Goal: Task Accomplishment & Management: Complete application form

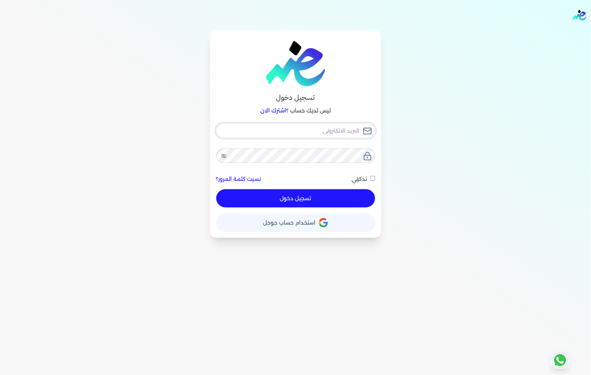
type input "[EMAIL_ADDRESS][DOMAIN_NAME]"
click at [305, 193] on div "[EMAIL_ADDRESS][DOMAIN_NAME] نسيت كلمة المرور؟ تذكرني تسجيل دخول" at bounding box center [295, 166] width 159 height 84
click at [304, 193] on button "تسجيل دخول" at bounding box center [295, 198] width 159 height 18
checkbox input "false"
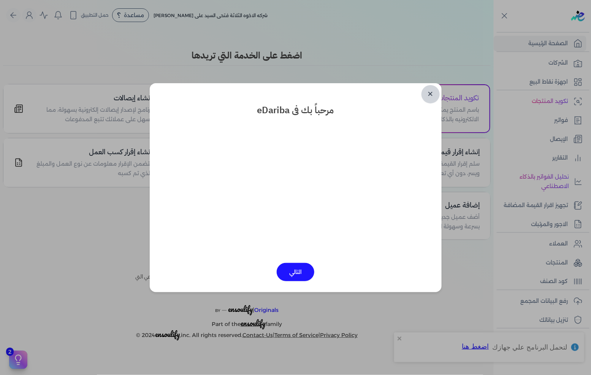
click at [428, 97] on link "✕" at bounding box center [430, 94] width 18 height 18
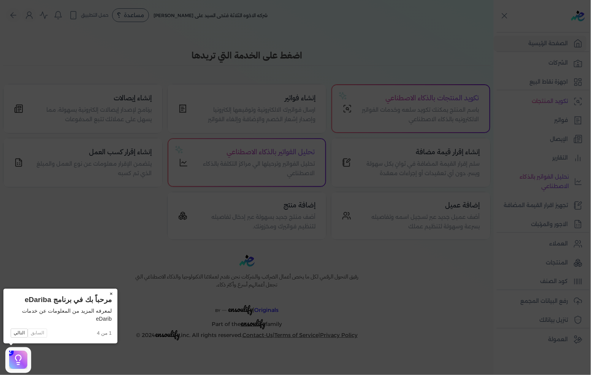
click at [114, 295] on button "×" at bounding box center [111, 294] width 12 height 11
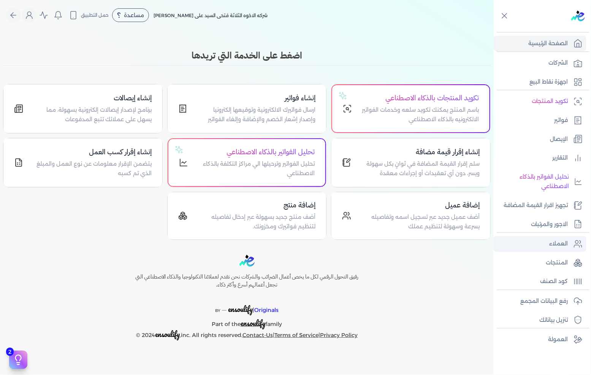
click at [553, 240] on p "العملاء" at bounding box center [559, 244] width 19 height 10
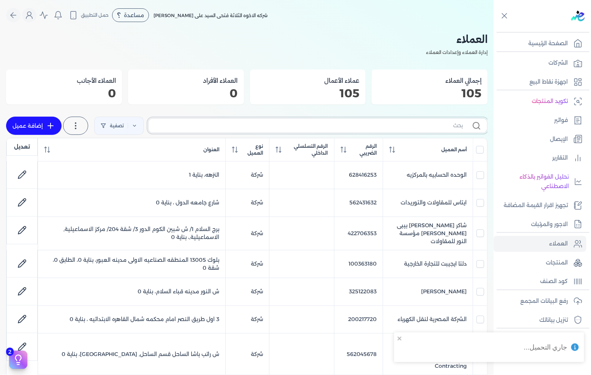
click at [358, 127] on input "text" at bounding box center [309, 126] width 308 height 8
type input "I"
checkbox input "false"
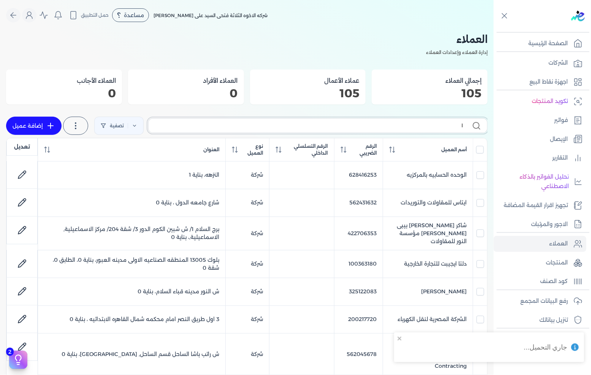
checkbox input "false"
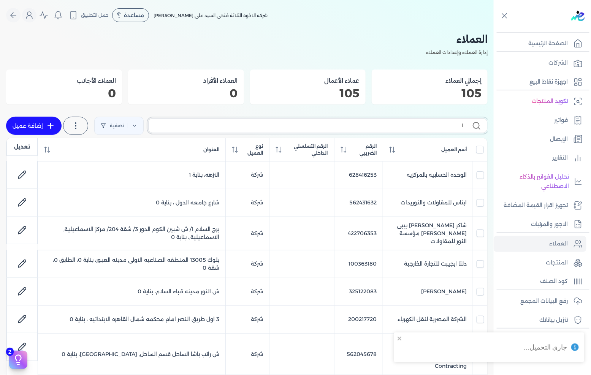
checkbox input "false"
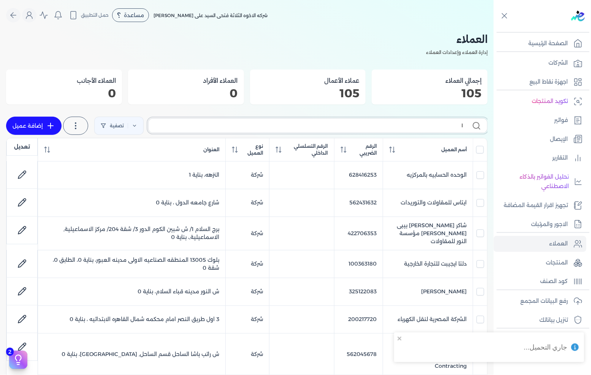
checkbox input "false"
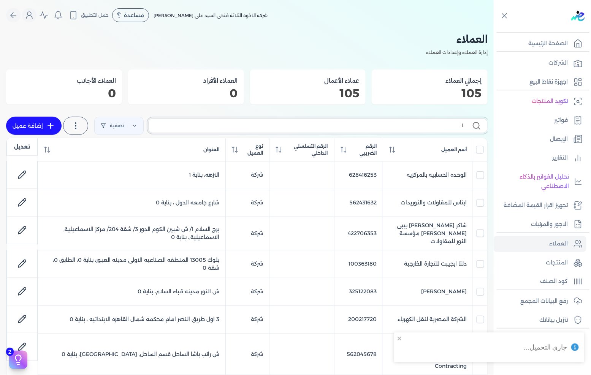
checkbox input "false"
type input "IHD"
checkbox input "false"
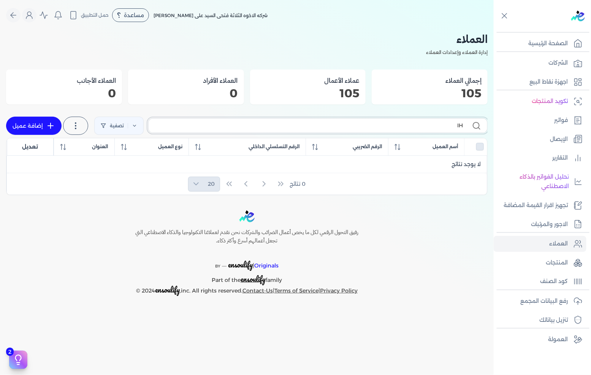
type input "I"
checkbox input "false"
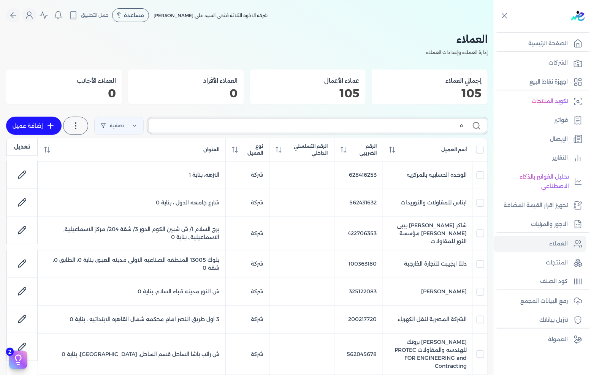
type input "ها"
checkbox input "false"
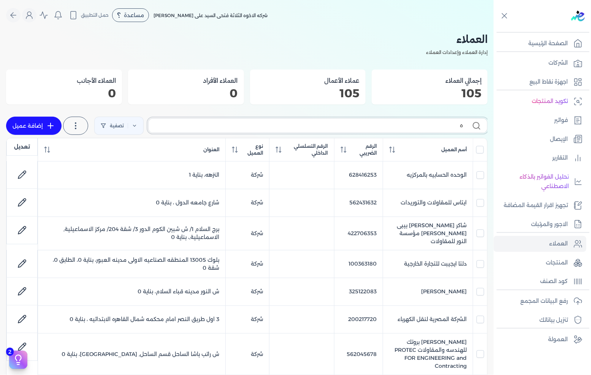
checkbox input "false"
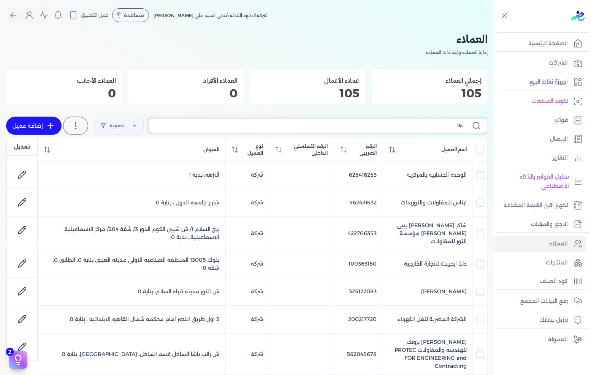
checkbox input "false"
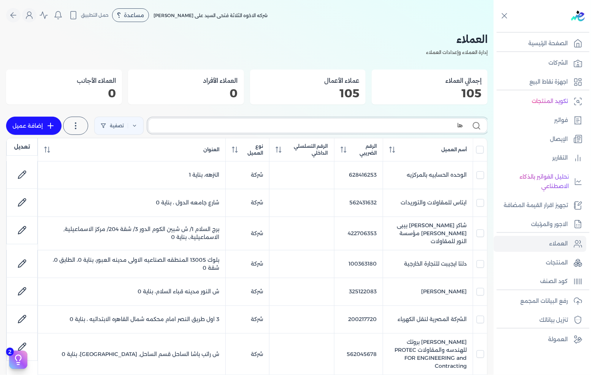
checkbox input "false"
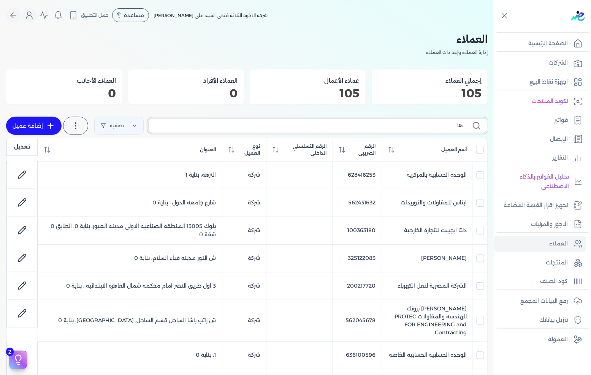
type input "هاي"
checkbox input "false"
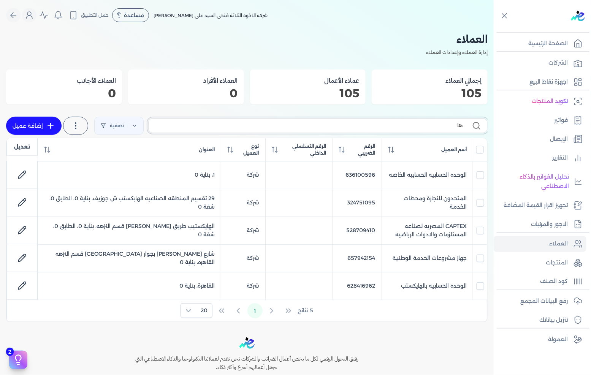
type input "ه"
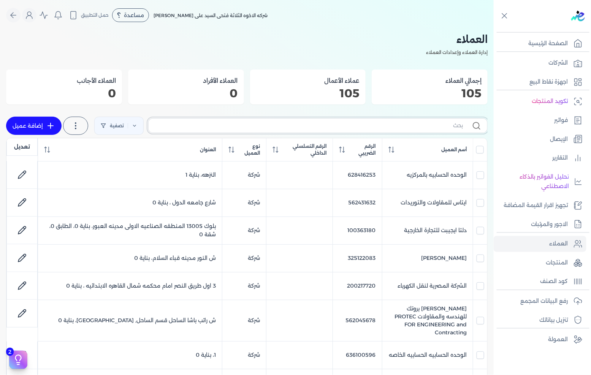
checkbox input "false"
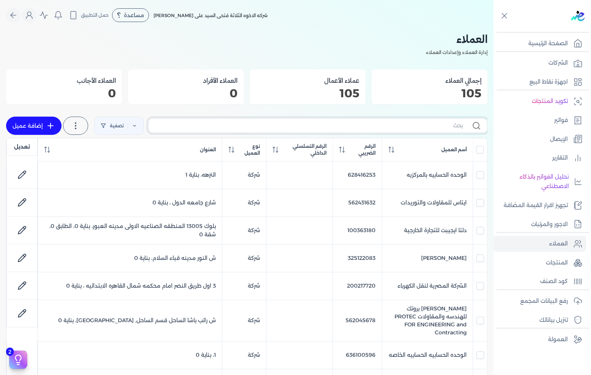
checkbox input "false"
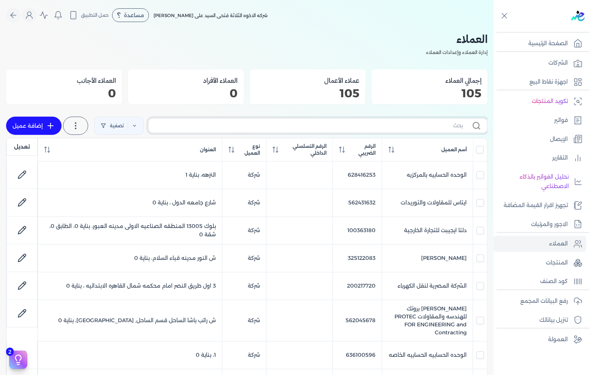
checkbox input "false"
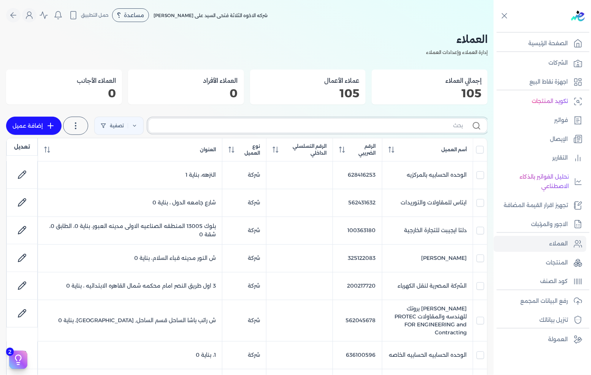
checkbox input "false"
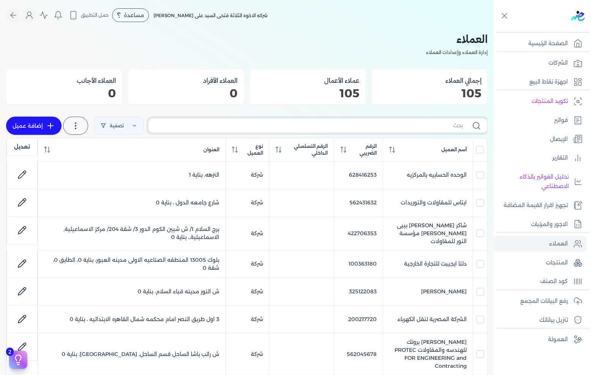
type input "ش"
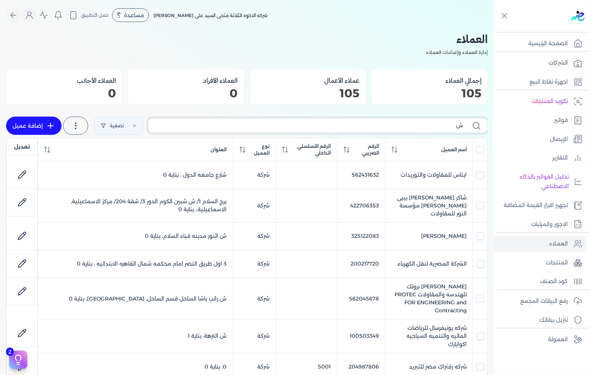
checkbox input "false"
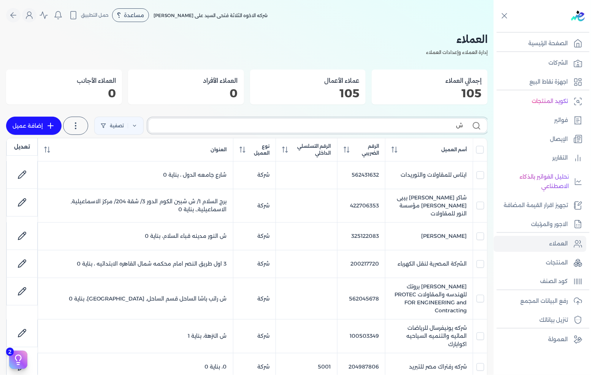
checkbox input "false"
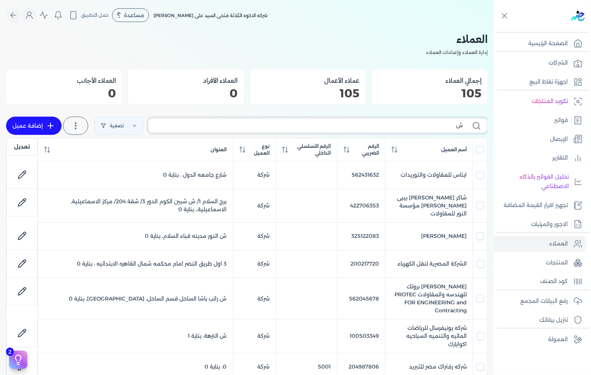
checkbox input "false"
type input "شركه"
checkbox input "false"
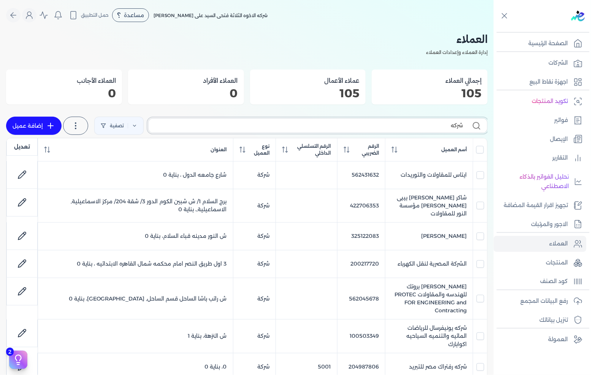
checkbox input "false"
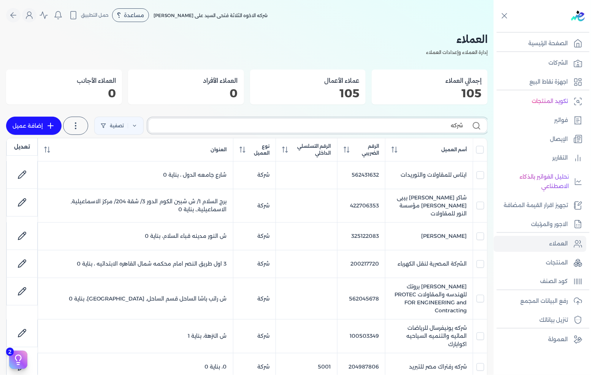
checkbox input "false"
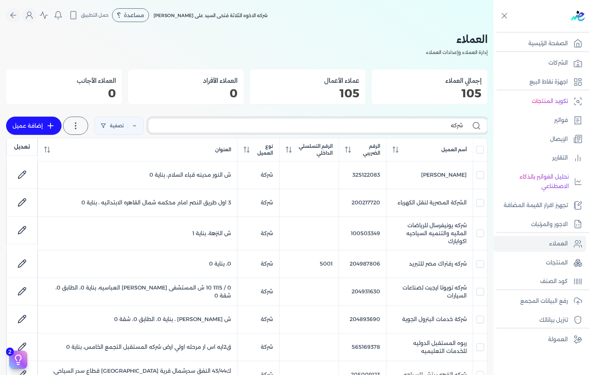
checkbox input "false"
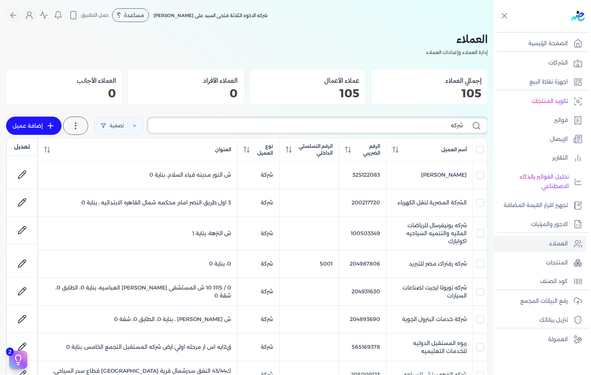
checkbox input "false"
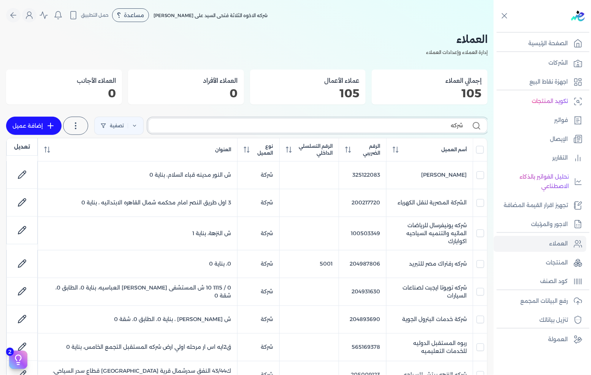
checkbox input "false"
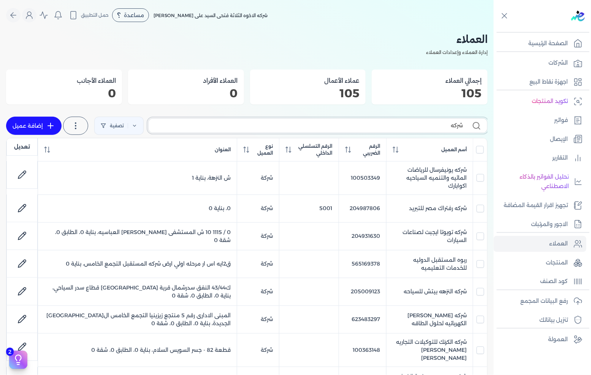
type input "شركه"
checkbox input "false"
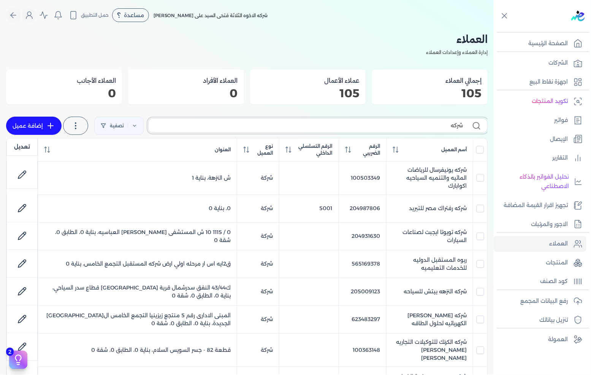
checkbox input "false"
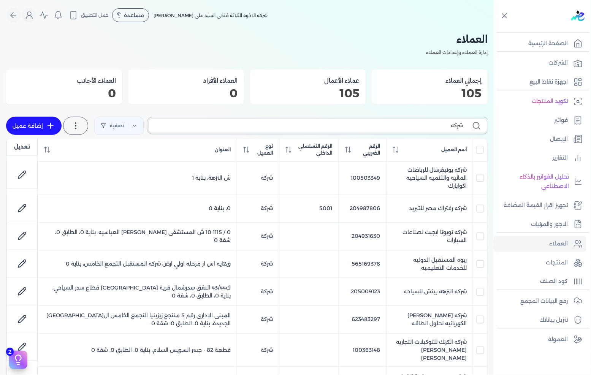
checkbox input "false"
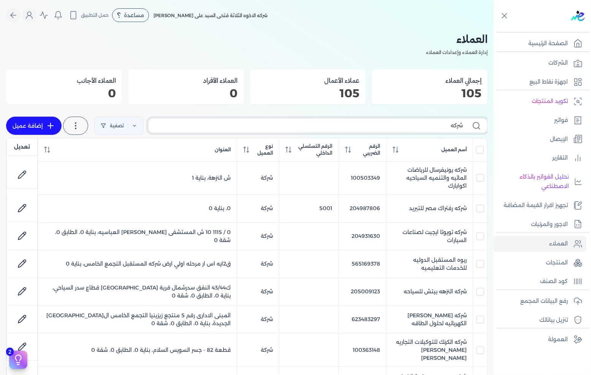
checkbox input "false"
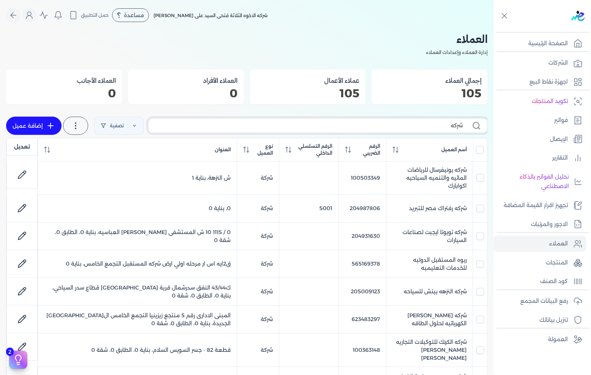
checkbox input "false"
type input "شركه ه"
checkbox input "false"
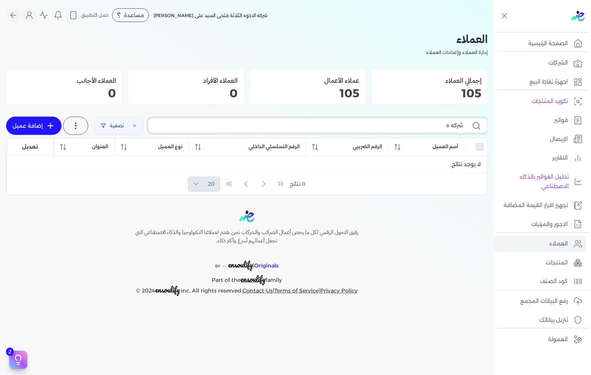
type input "شركه"
checkbox input "false"
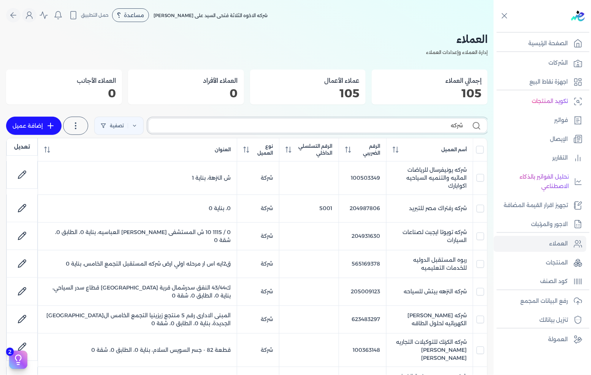
type input "شركه"
checkbox input "false"
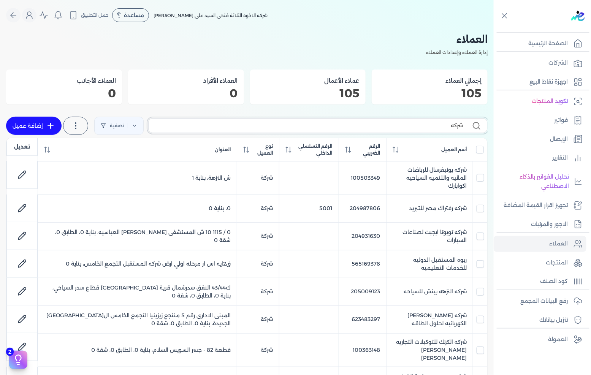
checkbox input "false"
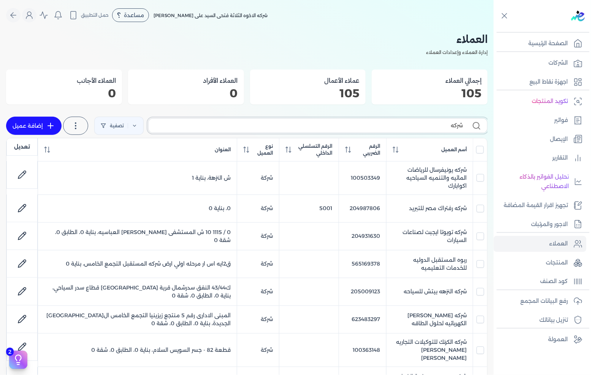
checkbox input "false"
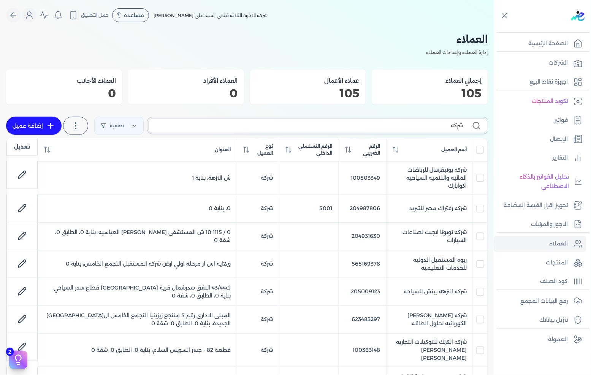
checkbox input "false"
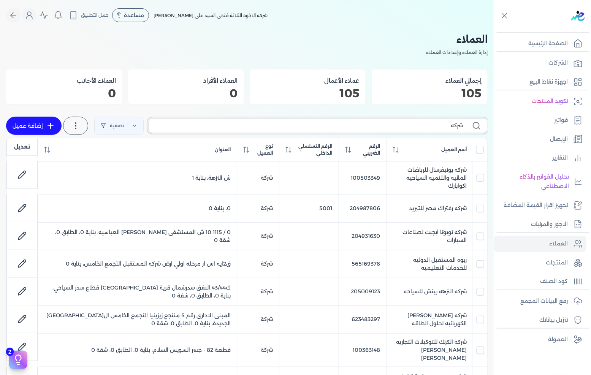
checkbox input "false"
type input "ش"
checkbox input "false"
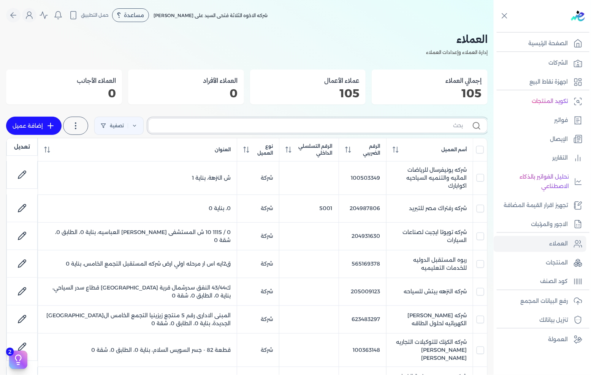
checkbox input "false"
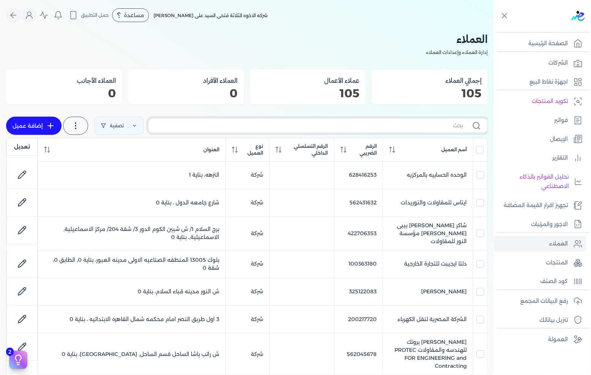
click at [333, 124] on input "text" at bounding box center [309, 126] width 308 height 8
paste input "205001378"
type input "205001378"
checkbox input "false"
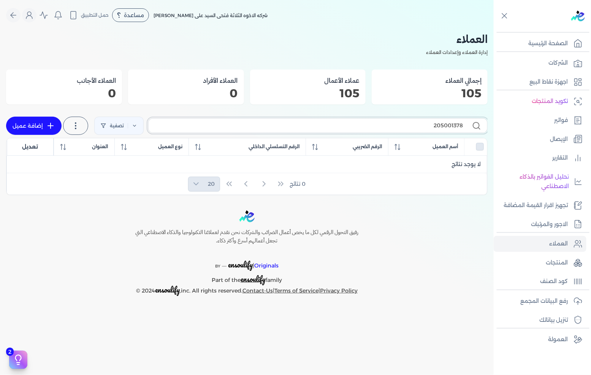
click at [417, 125] on input "205001378" at bounding box center [309, 126] width 308 height 8
paste input "شركه هاى فارم لتصنيع الادويه والكيماويات"
type input "شركه هاى فارم لتصنيع الادويه والكيماويات"
click at [40, 120] on link "إضافة عميل" at bounding box center [33, 126] width 55 height 18
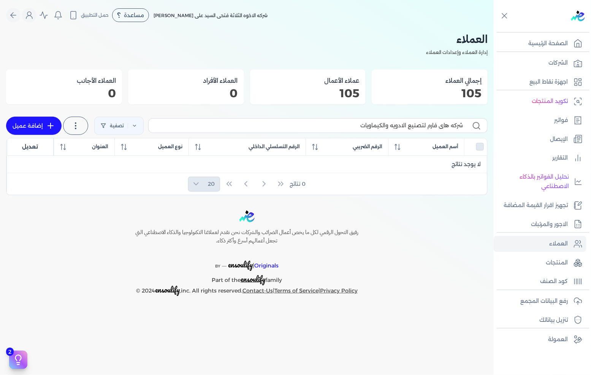
select select "B"
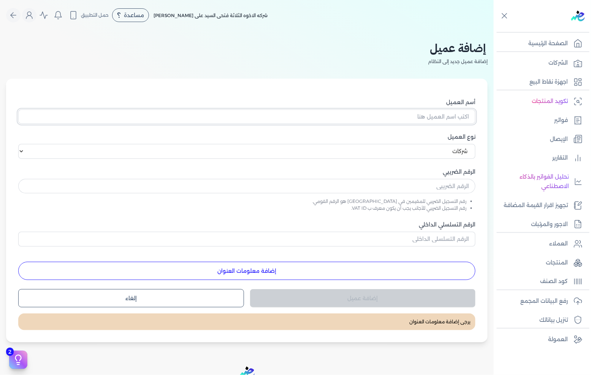
click at [425, 116] on input "أسم العميل" at bounding box center [246, 116] width 457 height 14
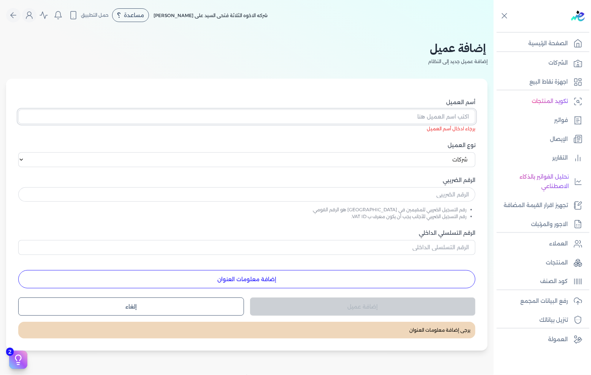
click at [419, 115] on input "أسم العميل" at bounding box center [246, 116] width 457 height 14
paste input "شركه هاى فارم لتصنيع الادويه والكيماويات"
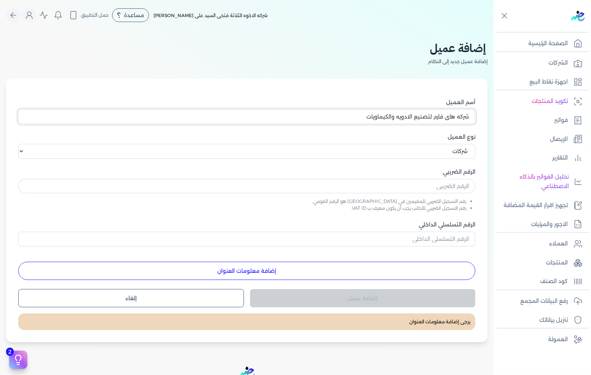
type input "شركه هاى فارم لتصنيع الادويه والكيماويات"
click at [429, 193] on input "text" at bounding box center [246, 186] width 457 height 14
paste input "205001378"
type input "205001378"
click at [379, 266] on button "إضافة معلومات العنوان" at bounding box center [246, 271] width 457 height 18
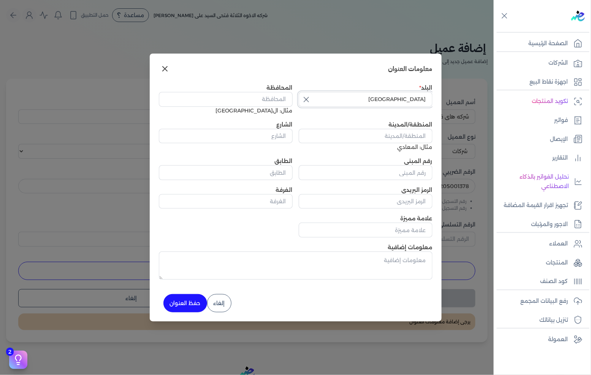
click at [322, 96] on input "[GEOGRAPHIC_DATA]" at bounding box center [366, 99] width 134 height 14
type input "[GEOGRAPHIC_DATA]"
click at [215, 94] on input "المحافظة" at bounding box center [226, 99] width 134 height 14
type input "سيبسي"
click at [373, 139] on input "المنطقة/المدينة" at bounding box center [366, 136] width 134 height 14
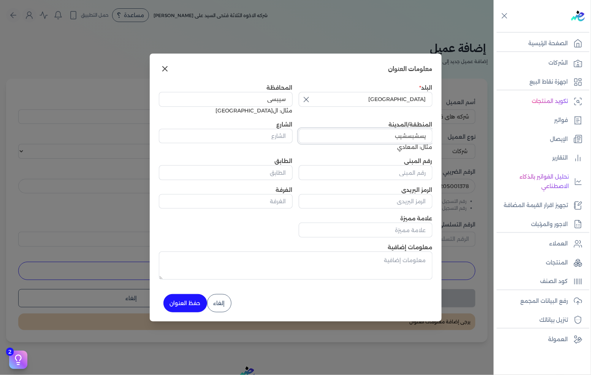
type input "يسشبسشيب"
click at [229, 125] on div "الشارع" at bounding box center [226, 132] width 134 height 23
click at [230, 130] on input "الشارع" at bounding box center [226, 136] width 134 height 14
type input "بسيبسي"
click at [348, 173] on input "رقم المبنى" at bounding box center [366, 172] width 134 height 14
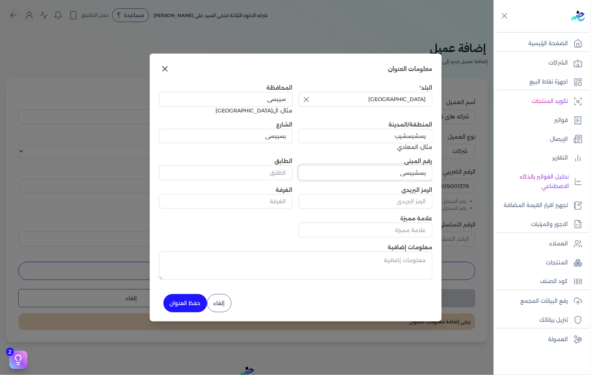
type input "بسشيبسي"
click at [227, 170] on input "الطابق" at bounding box center [226, 172] width 134 height 14
type input "بسيسيس"
drag, startPoint x: 372, startPoint y: 199, endPoint x: 363, endPoint y: 199, distance: 9.5
click at [372, 199] on input "الرمز البريدي" at bounding box center [366, 201] width 134 height 14
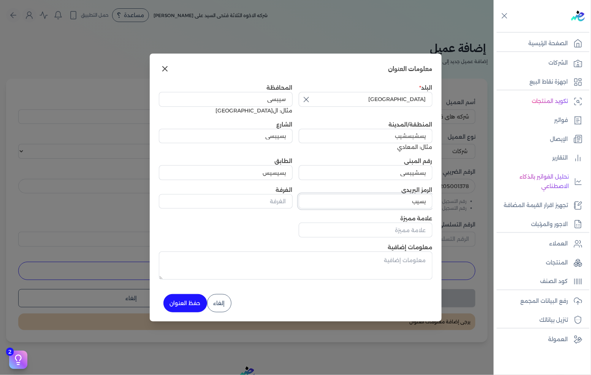
type input "بسيب"
click at [263, 203] on input "الغرفة" at bounding box center [226, 201] width 134 height 14
type input "بسي"
click at [397, 230] on input "علامة مميزة" at bounding box center [366, 230] width 134 height 14
type input "0"
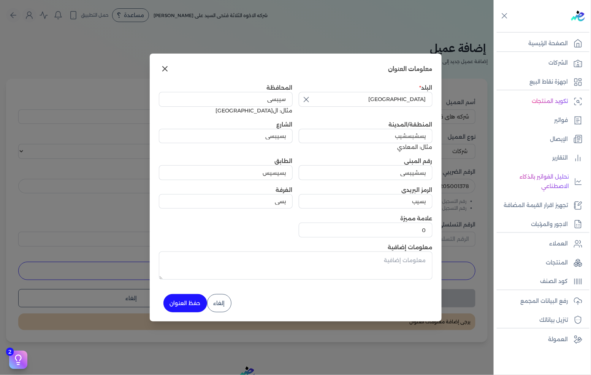
click at [189, 299] on button "حفظ العنوان" at bounding box center [185, 303] width 44 height 18
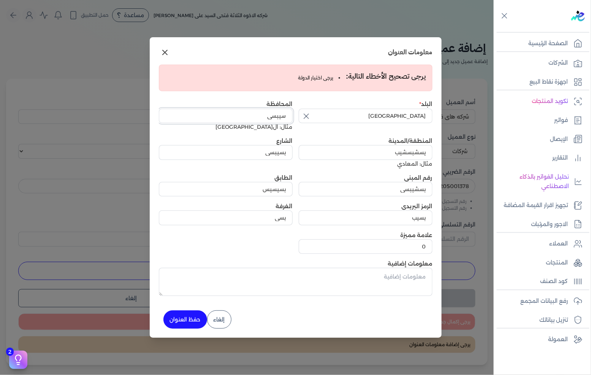
drag, startPoint x: 240, startPoint y: 116, endPoint x: 311, endPoint y: 104, distance: 71.6
click at [311, 104] on div "البلد مصر المحافظة سيبسي مثال: القاهرة المنطقة/المدينة يسشبسشيب مثال: المعادي ا…" at bounding box center [296, 177] width 274 height 154
type input "القاهره"
click at [331, 119] on input "[GEOGRAPHIC_DATA]" at bounding box center [366, 116] width 134 height 14
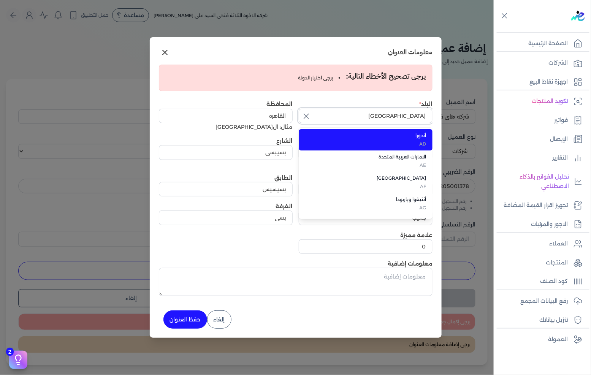
click at [331, 119] on input "[GEOGRAPHIC_DATA]" at bounding box center [366, 116] width 134 height 14
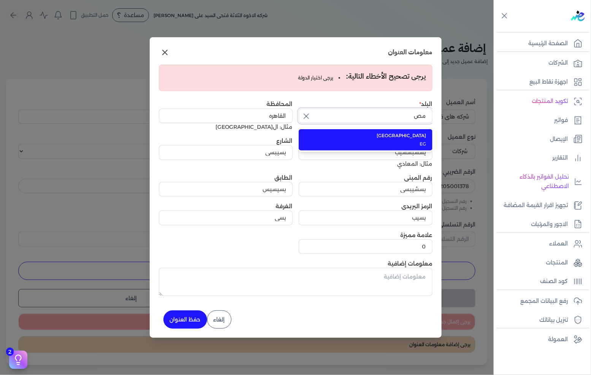
type input "[GEOGRAPHIC_DATA]"
click at [354, 146] on span "EG" at bounding box center [370, 144] width 112 height 7
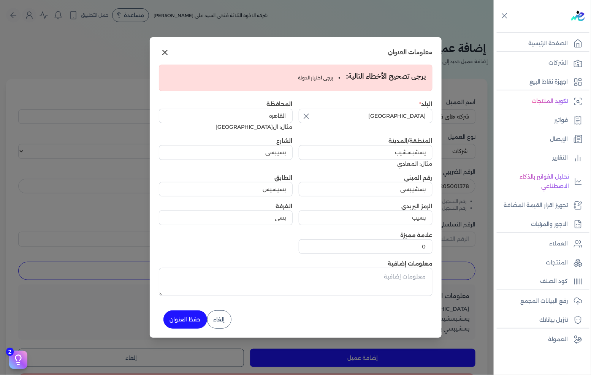
click at [191, 322] on button "حفظ العنوان" at bounding box center [185, 320] width 44 height 18
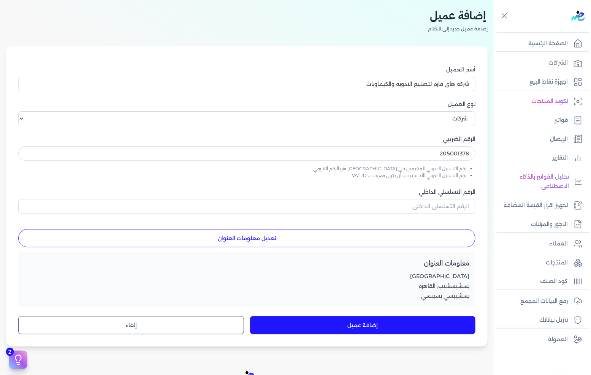
scroll to position [84, 0]
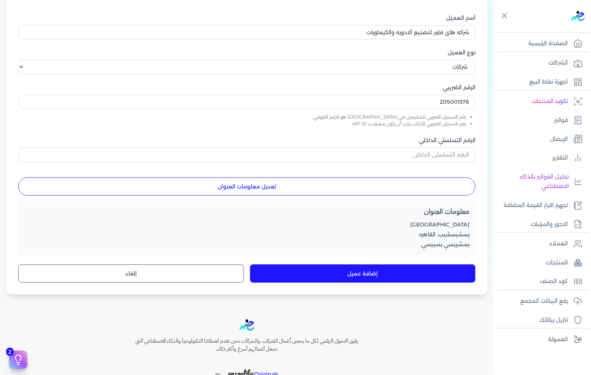
click at [354, 271] on button "إضافة عميل" at bounding box center [363, 274] width 226 height 18
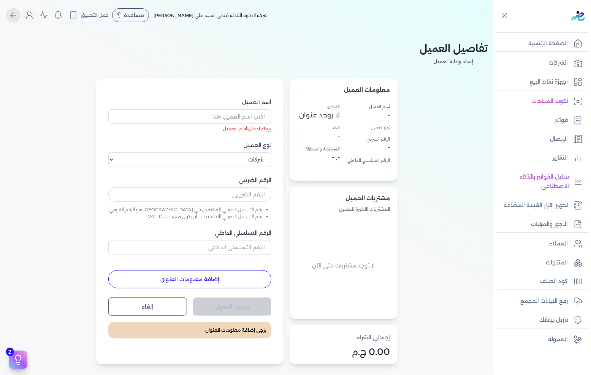
click at [18, 18] on icon "Global" at bounding box center [13, 15] width 9 height 9
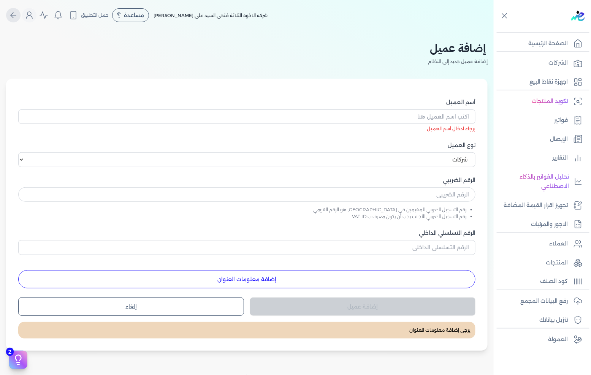
click at [13, 17] on icon "Global" at bounding box center [12, 15] width 3 height 5
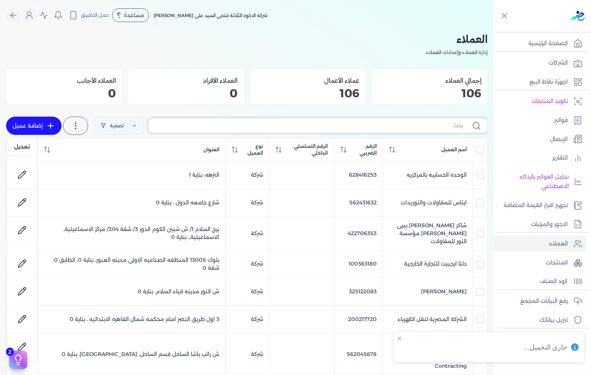
click at [340, 124] on input "text" at bounding box center [309, 126] width 308 height 8
type input "هاي"
checkbox input "false"
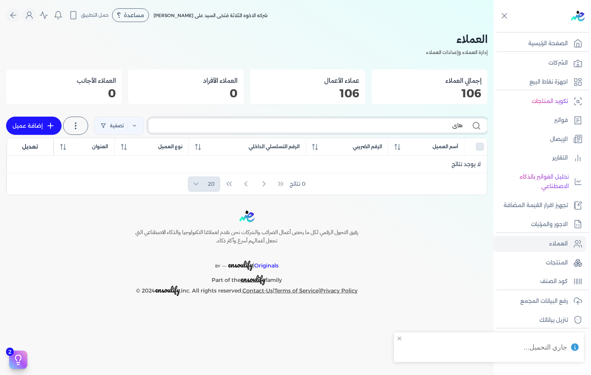
type input "هاي"
checkbox input "false"
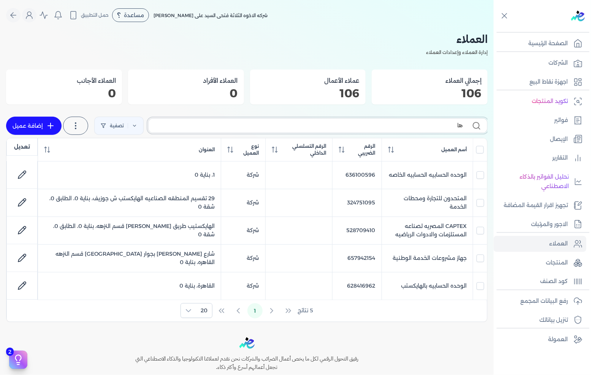
type input "ه"
checkbox input "false"
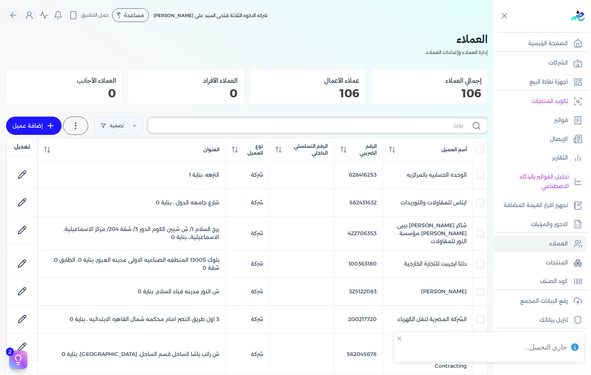
click at [337, 126] on input "text" at bounding box center [309, 126] width 308 height 8
type input "ها"
checkbox input "false"
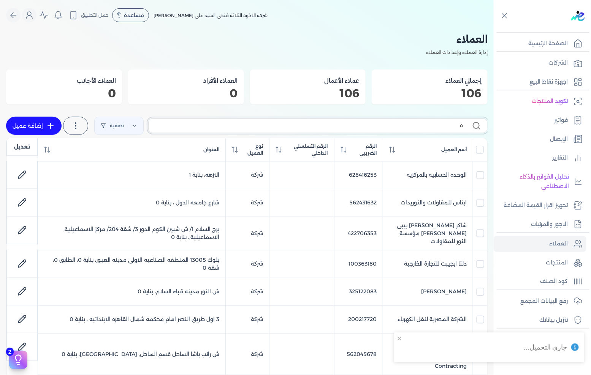
checkbox input "false"
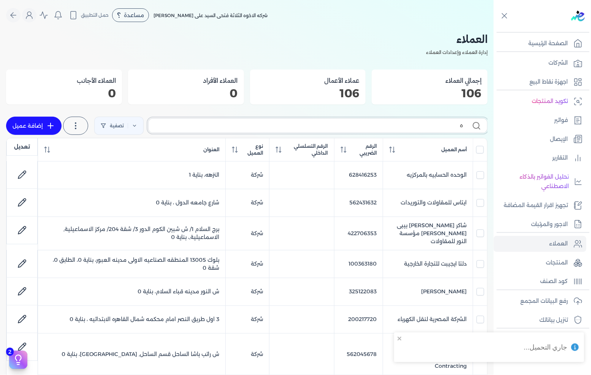
checkbox input "false"
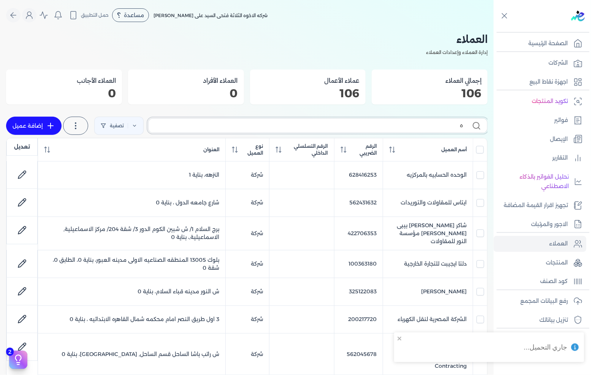
checkbox input "false"
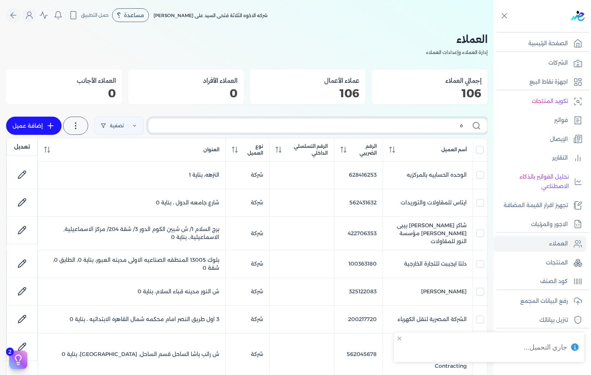
checkbox input "false"
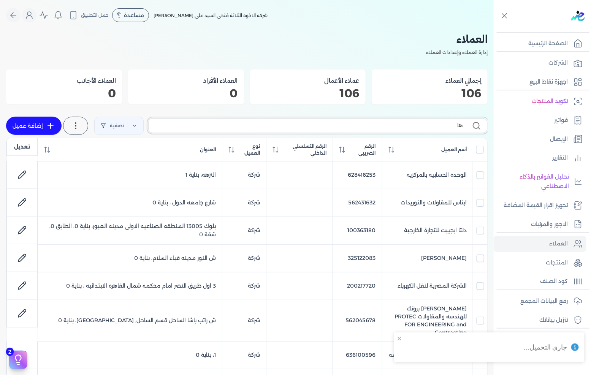
type input "هاي"
checkbox input "false"
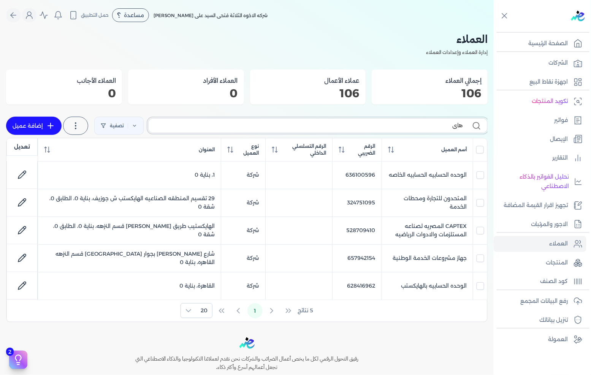
type input "هاي"
click at [432, 119] on label "هاي" at bounding box center [317, 125] width 339 height 14
click at [432, 122] on input "هاي" at bounding box center [309, 126] width 308 height 8
drag, startPoint x: 431, startPoint y: 121, endPoint x: 436, endPoint y: 126, distance: 6.7
click at [431, 122] on label "هاي" at bounding box center [317, 125] width 339 height 14
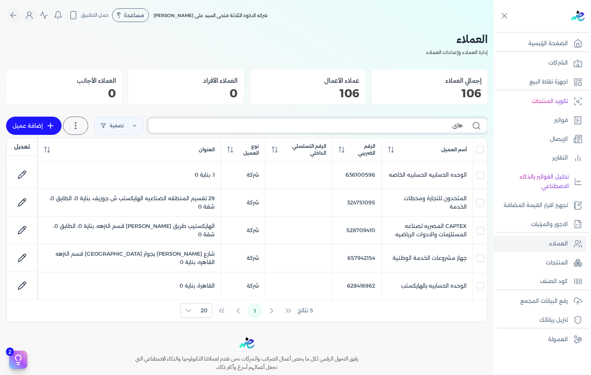
click at [431, 122] on input "هاي" at bounding box center [309, 126] width 308 height 8
click at [436, 126] on input "هاي" at bounding box center [309, 126] width 308 height 8
checkbox input "false"
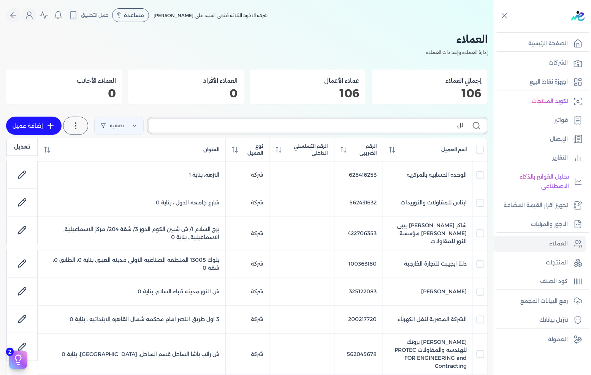
type input "للا"
checkbox input "false"
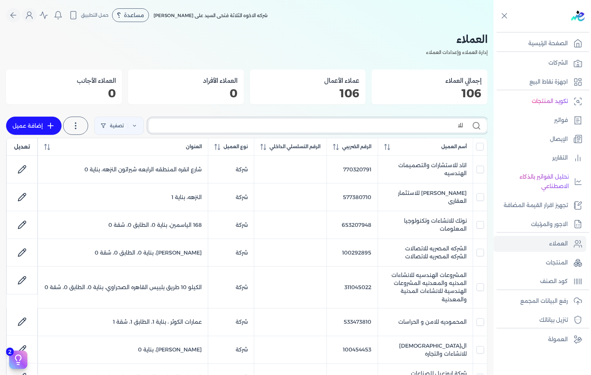
type input "للاد"
checkbox input "false"
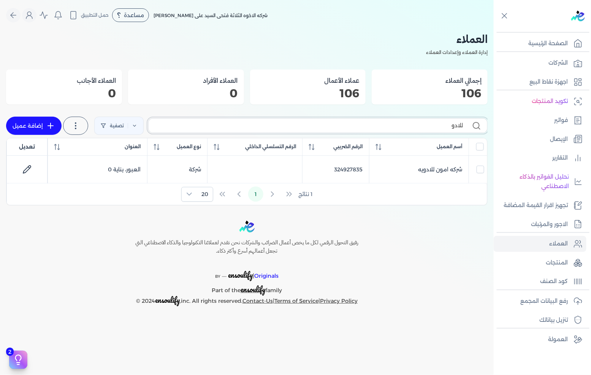
type input "للادوي"
checkbox input "false"
type input "للادويه"
checkbox input "false"
type input "للادوي"
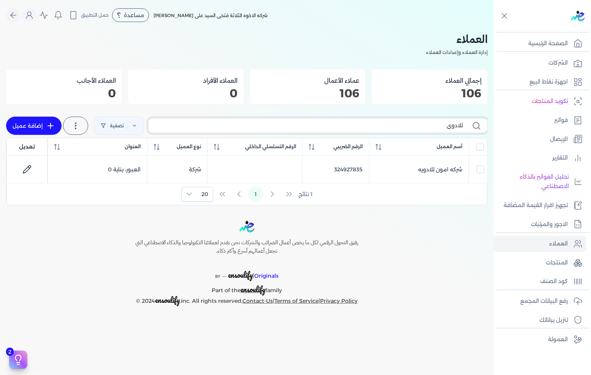
checkbox input "false"
type input "ل"
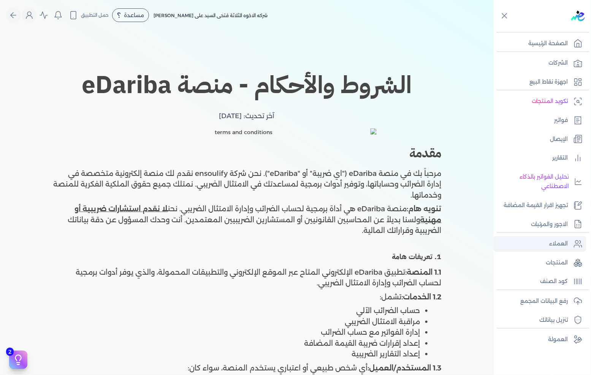
click at [557, 248] on link "العملاء" at bounding box center [540, 244] width 93 height 16
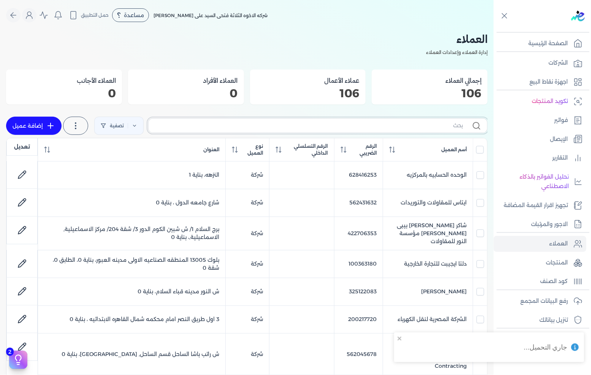
click at [369, 127] on input "text" at bounding box center [309, 126] width 308 height 8
type input "فرم"
checkbox input "false"
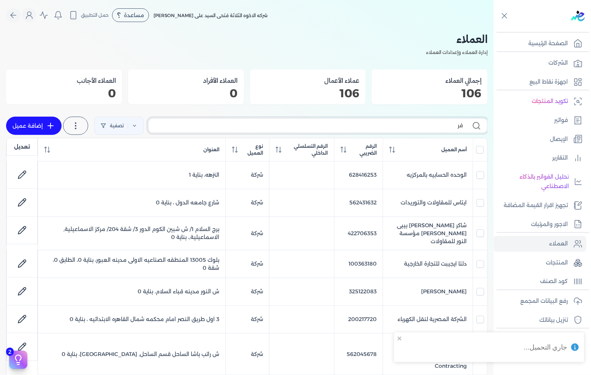
checkbox input "false"
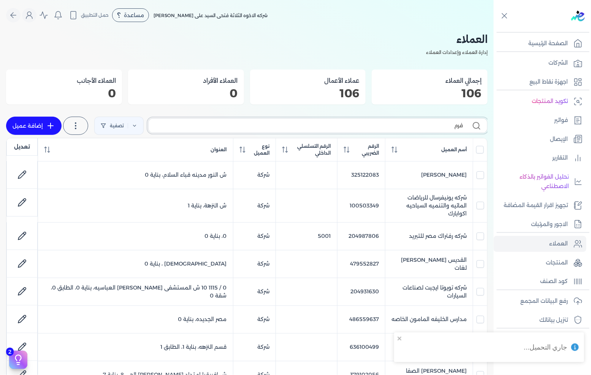
checkbox input "false"
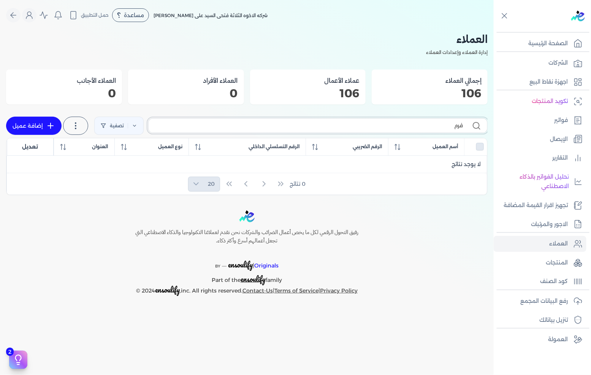
type input "فر"
checkbox input "false"
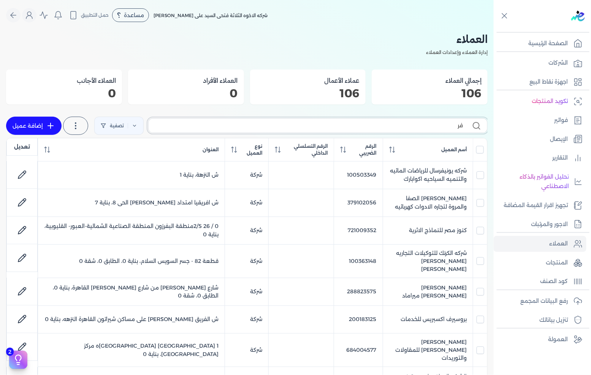
type input "ف"
type input "ه"
checkbox input "false"
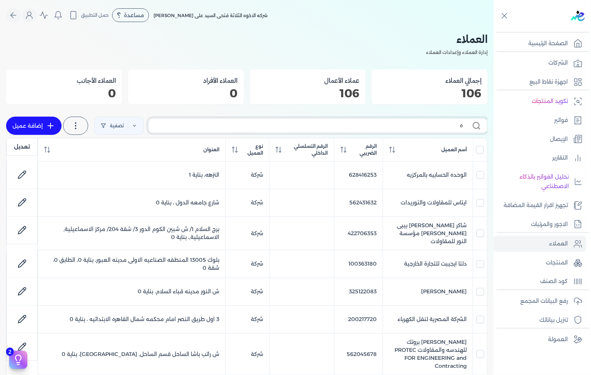
type input "ها"
checkbox input "false"
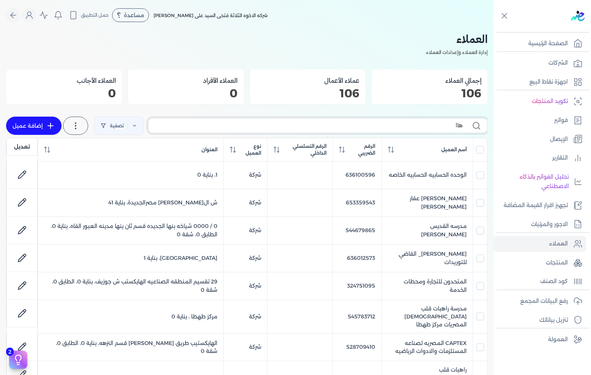
type input "ها"
checkbox input "false"
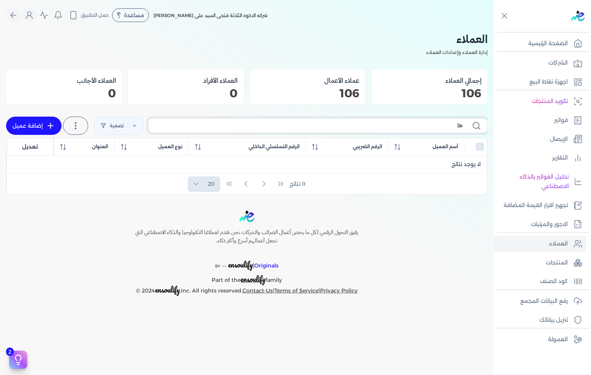
type input "هاي"
checkbox input "false"
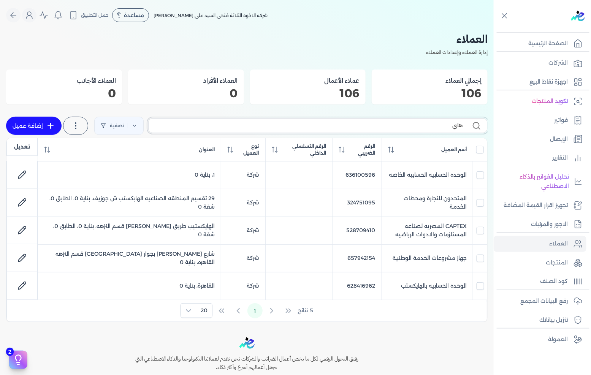
type input "ها"
checkbox input "false"
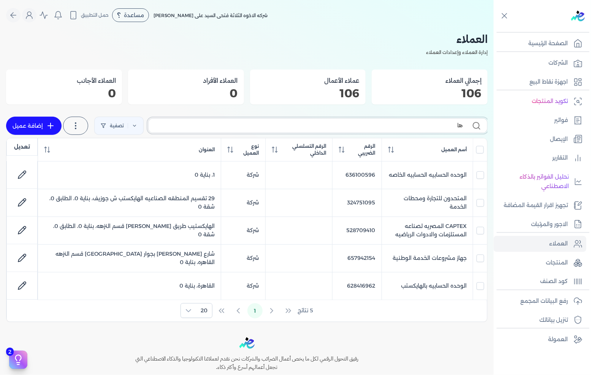
checkbox input "false"
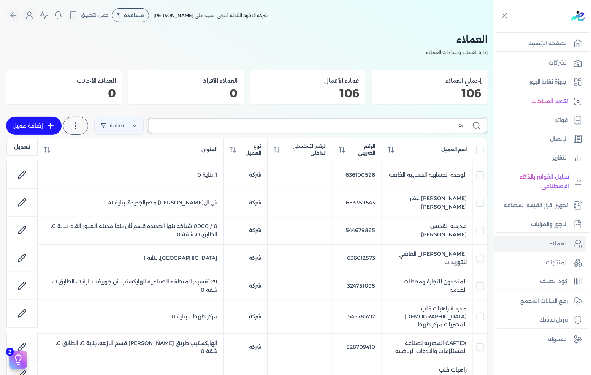
type input "ه"
checkbox input "false"
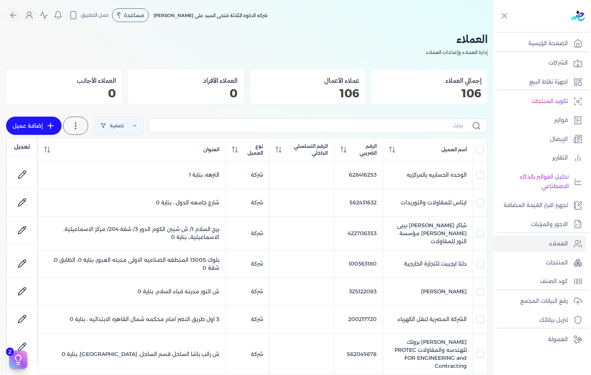
click at [30, 127] on link "إضافة عميل" at bounding box center [33, 126] width 55 height 18
select select "B"
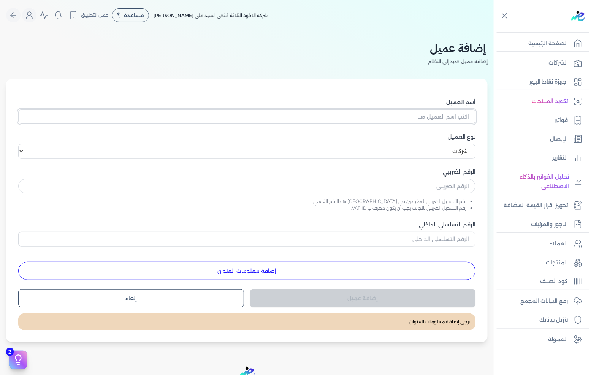
click at [426, 116] on input "أسم العميل" at bounding box center [246, 116] width 457 height 14
paste input "شركه هاى فارم لتصنيع الادويه والكيماويات"
type input "شركه هاى فارم لتصنيع الادويه والكيماويات"
click at [437, 150] on select "اختر نوع العميل شركات أفراد أجنبي" at bounding box center [246, 151] width 457 height 14
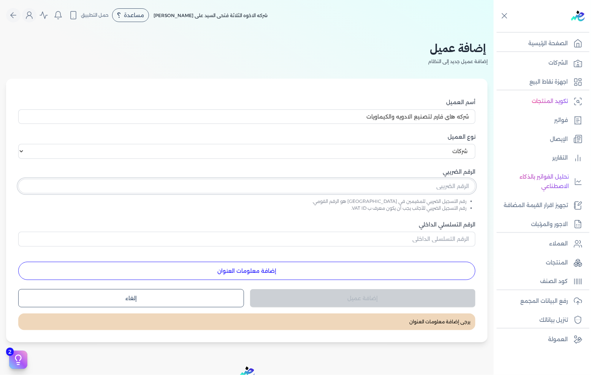
click at [441, 185] on input "text" at bounding box center [246, 186] width 457 height 14
paste input "205001378"
type input "205001378"
click at [436, 241] on input "الرقم التسلسلي الداخلي" at bounding box center [246, 239] width 457 height 14
type input "516"
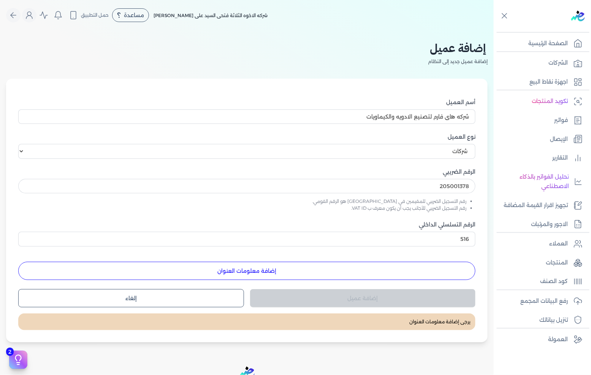
click at [369, 273] on button "إضافة معلومات العنوان" at bounding box center [246, 271] width 457 height 18
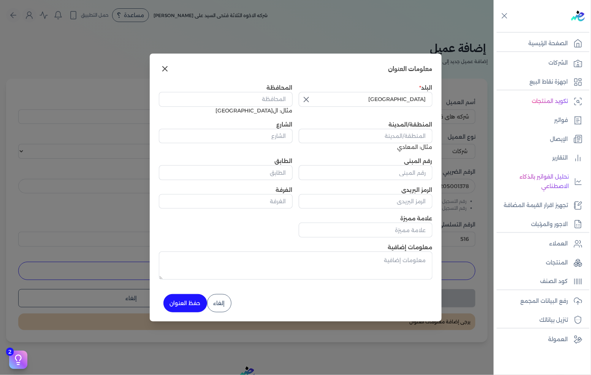
click at [308, 107] on button "button" at bounding box center [306, 99] width 14 height 15
click at [345, 99] on input "text" at bounding box center [366, 99] width 134 height 14
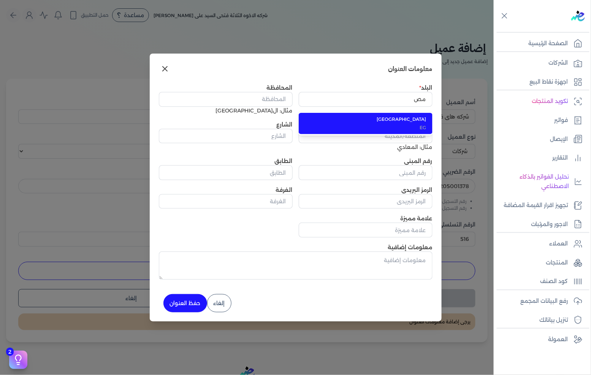
click at [412, 123] on li "مصر EG" at bounding box center [366, 123] width 134 height 21
type input "[GEOGRAPHIC_DATA]"
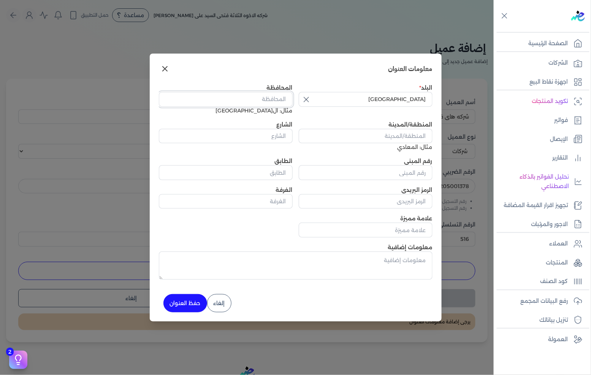
click at [259, 98] on input "المحافظة" at bounding box center [226, 99] width 134 height 14
type input "القليوبيه"
click at [391, 130] on input "المنطقة/المدينة" at bounding box center [366, 136] width 134 height 14
type input "0"
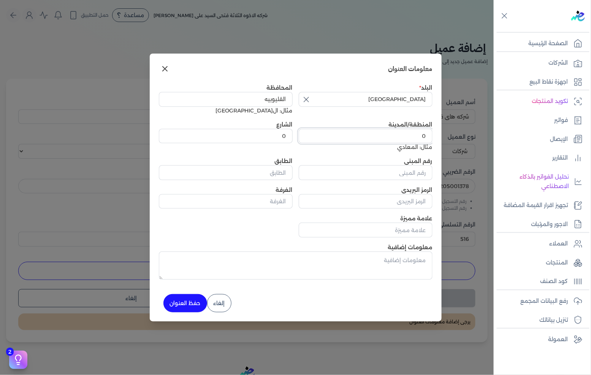
click at [375, 139] on input "0" at bounding box center [366, 136] width 134 height 14
paste input "0 / 0 0 المنطقه الصناعيه قطعه رقم 8 م العبور"
drag, startPoint x: 405, startPoint y: 136, endPoint x: 433, endPoint y: 136, distance: 28.5
click at [433, 136] on div "معلومات العنوان البلد [GEOGRAPHIC_DATA] المحافظة القليوبيه مثال: ال[GEOGRAPHIC_…" at bounding box center [296, 188] width 292 height 268
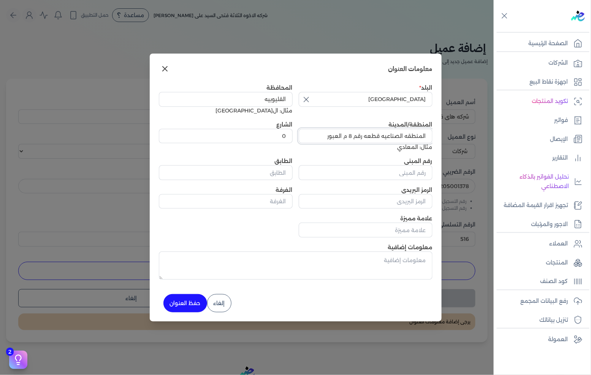
scroll to position [0, 0]
type input "المنطقه الصناعيه قطعه رقم 8 م العبور"
drag, startPoint x: 284, startPoint y: 132, endPoint x: 336, endPoint y: 135, distance: 51.4
click at [336, 135] on div "البلد [GEOGRAPHIC_DATA] المحافظة القليوبيه مثال: ال[GEOGRAPHIC_DATA] المنطقة/ال…" at bounding box center [296, 161] width 274 height 154
paste input "/ 0 0 المنطقه الصناعيه قطعه رقم 8 م العبور"
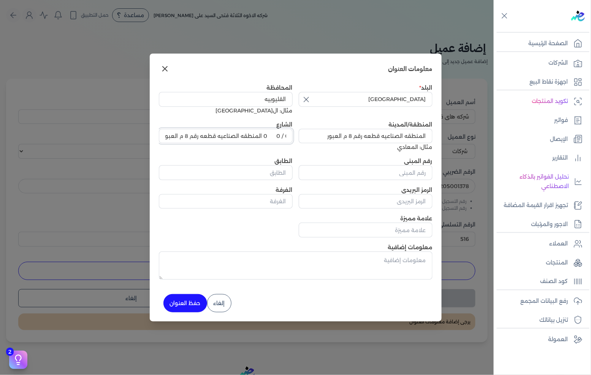
scroll to position [0, 0]
drag, startPoint x: 264, startPoint y: 136, endPoint x: 313, endPoint y: 134, distance: 49.1
click at [313, 134] on div "البلد [GEOGRAPHIC_DATA] المحافظة القليوبيه مثال: ال[GEOGRAPHIC_DATA] المنطقة/ال…" at bounding box center [296, 161] width 274 height 154
type input "المنطقه الصناعيه قطعه رقم 8 م العبور"
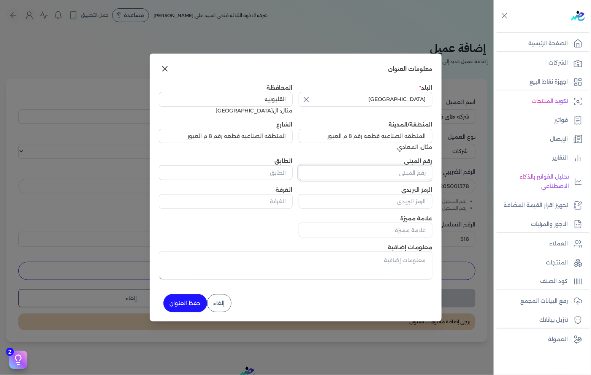
click at [322, 167] on input "رقم المبنى" at bounding box center [366, 172] width 134 height 14
type input "0"
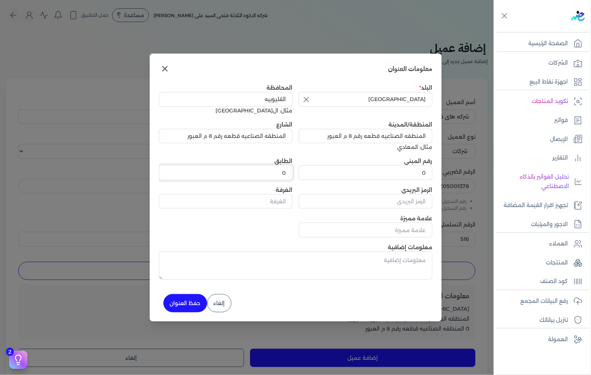
type input "0"
click at [186, 299] on button "حفظ العنوان" at bounding box center [185, 303] width 44 height 18
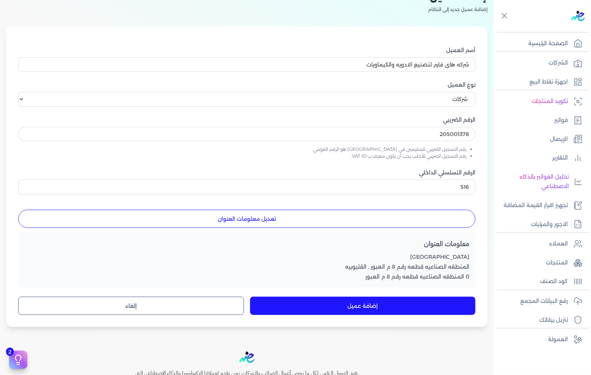
scroll to position [84, 0]
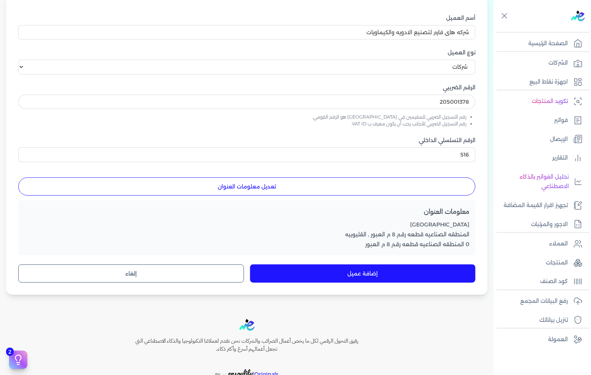
click at [358, 276] on button "إضافة عميل" at bounding box center [363, 274] width 226 height 18
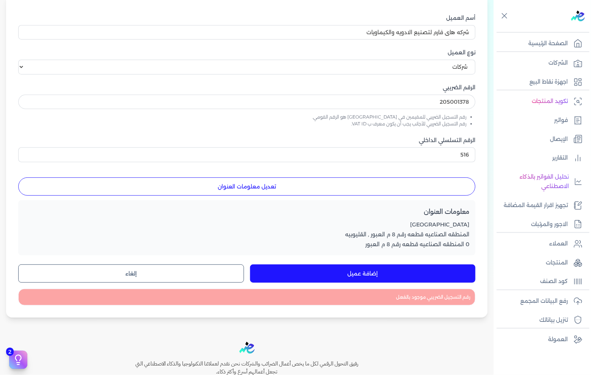
click at [356, 276] on button "إضافة عميل" at bounding box center [363, 274] width 226 height 18
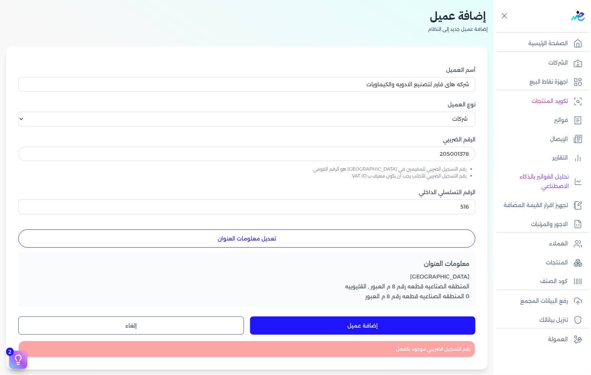
scroll to position [0, 0]
